Goal: Find specific fact: Find specific fact

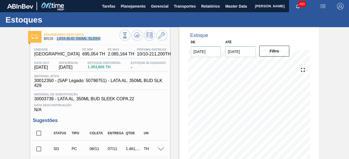
scroll to position [191, 0]
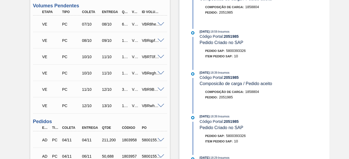
click at [162, 106] on span at bounding box center [161, 106] width 7 height 4
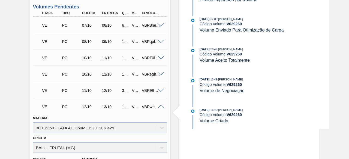
scroll to position [164, 0]
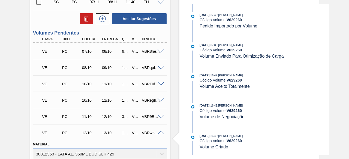
click at [158, 118] on span at bounding box center [161, 117] width 7 height 4
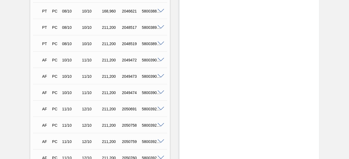
scroll to position [627, 0]
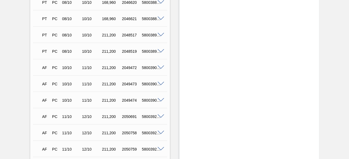
click at [159, 102] on span at bounding box center [161, 100] width 7 height 4
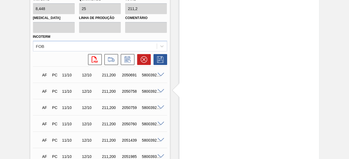
scroll to position [683, 0]
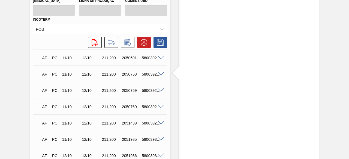
click at [160, 59] on span at bounding box center [161, 58] width 7 height 4
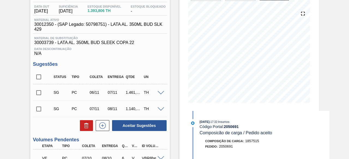
scroll to position [0, 0]
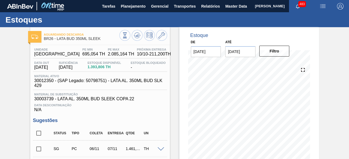
click at [46, 81] on span "30012350 - (SAP Legado: 50798751) - LATA AL. 350ML BUD SLK 429" at bounding box center [101, 83] width 134 height 10
copy span "30012350"
drag, startPoint x: 110, startPoint y: 81, endPoint x: 160, endPoint y: 86, distance: 50.4
click at [160, 86] on span "30012350 - (SAP Legado: 50798751) - LATA AL. 350ML BUD SLK 429" at bounding box center [101, 83] width 134 height 10
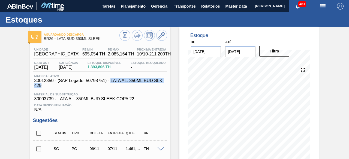
copy span "LATA AL. 350ML BUD SLK 429"
